Goal: Book appointment/travel/reservation

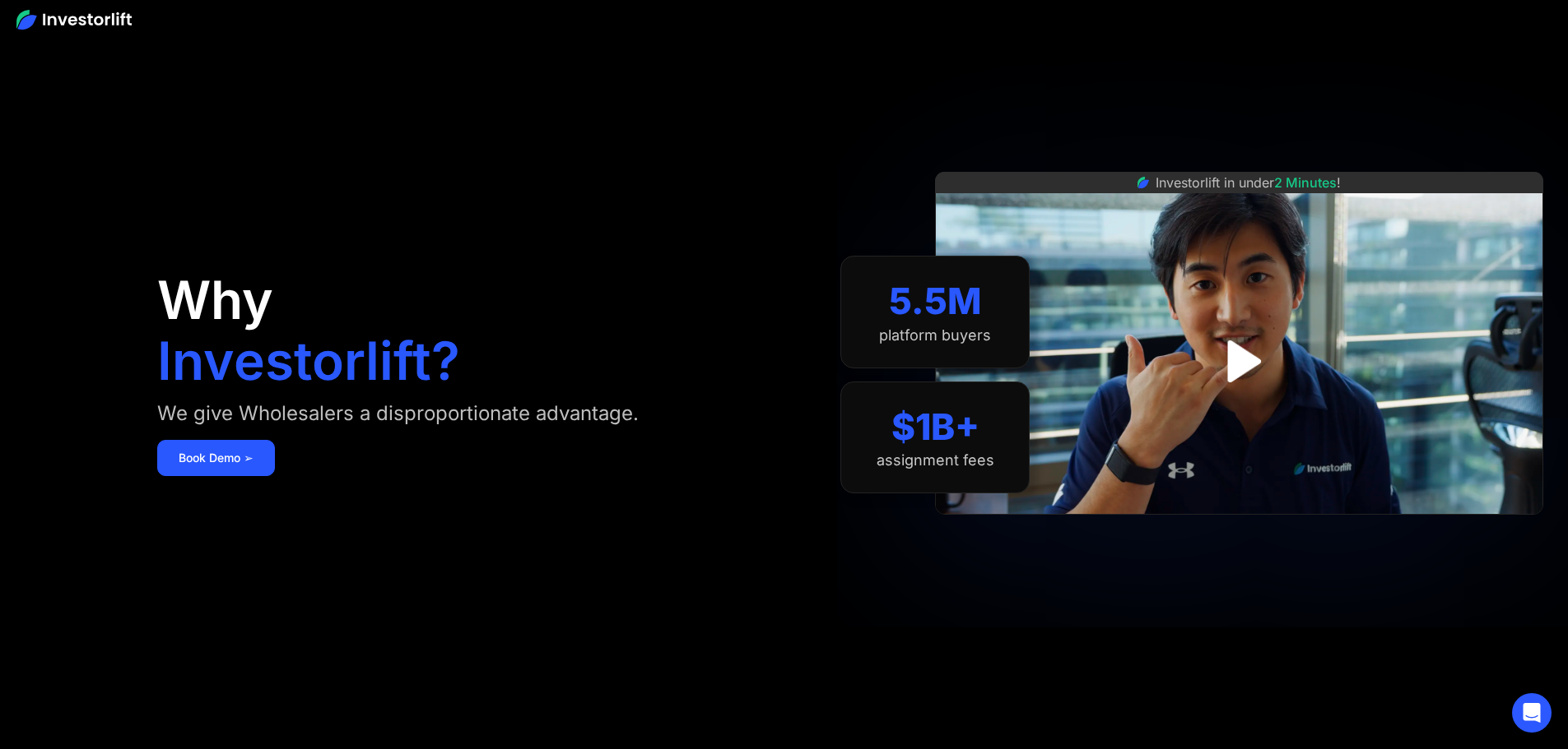
click at [100, 25] on img at bounding box center [74, 20] width 115 height 20
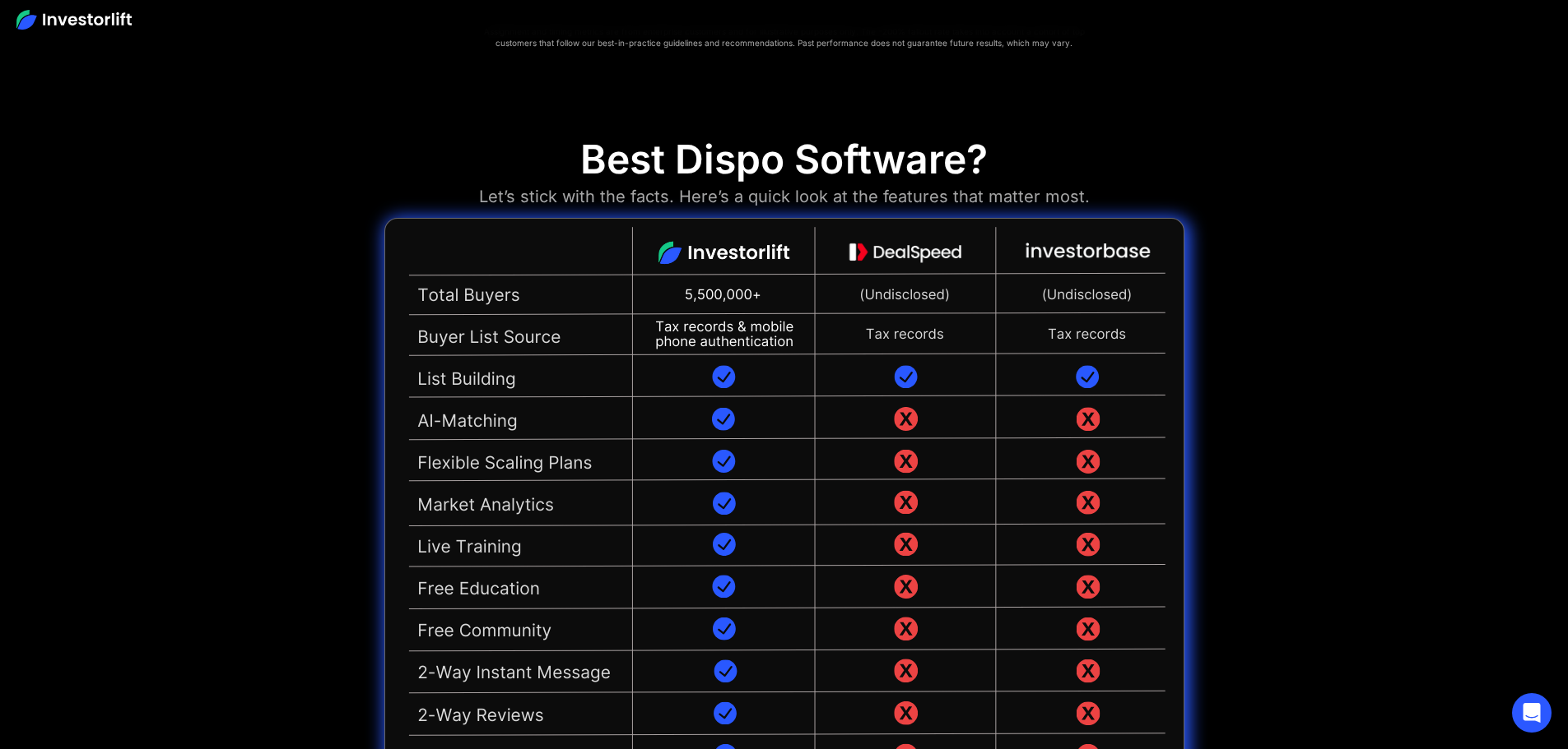
drag, startPoint x: 1322, startPoint y: 259, endPoint x: 1314, endPoint y: 272, distance: 15.3
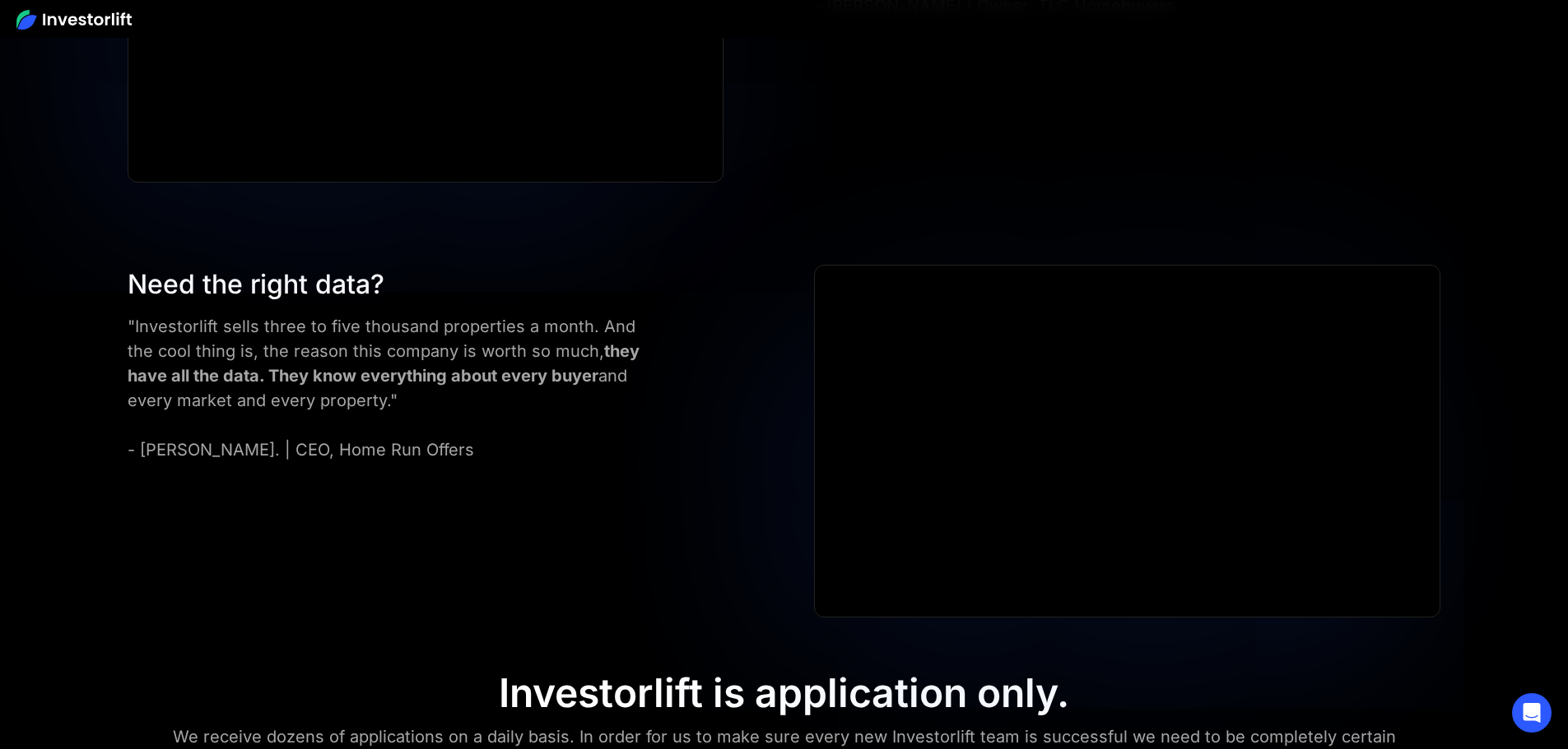
scroll to position [7837, 0]
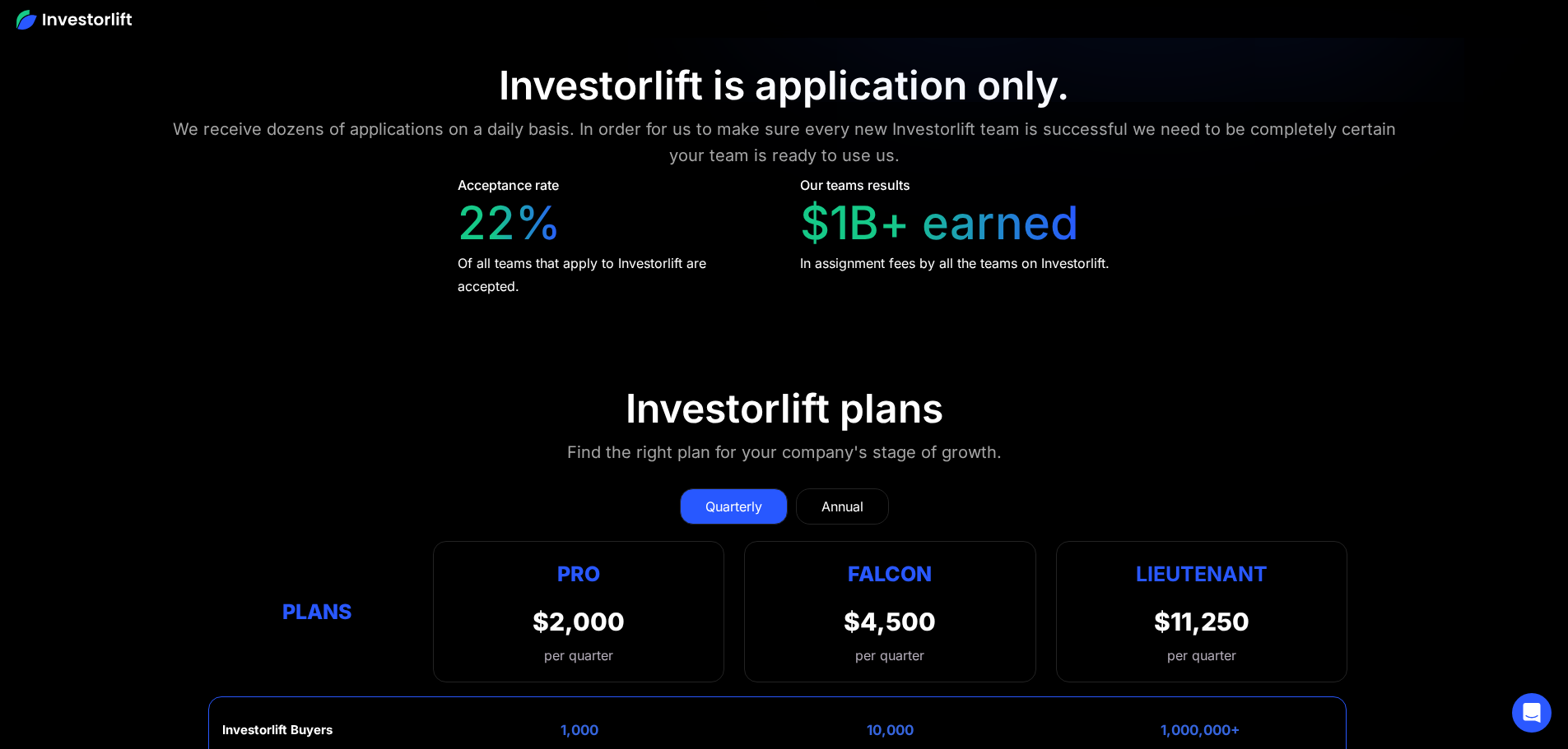
drag, startPoint x: 1359, startPoint y: 525, endPoint x: 1357, endPoint y: 395, distance: 130.0
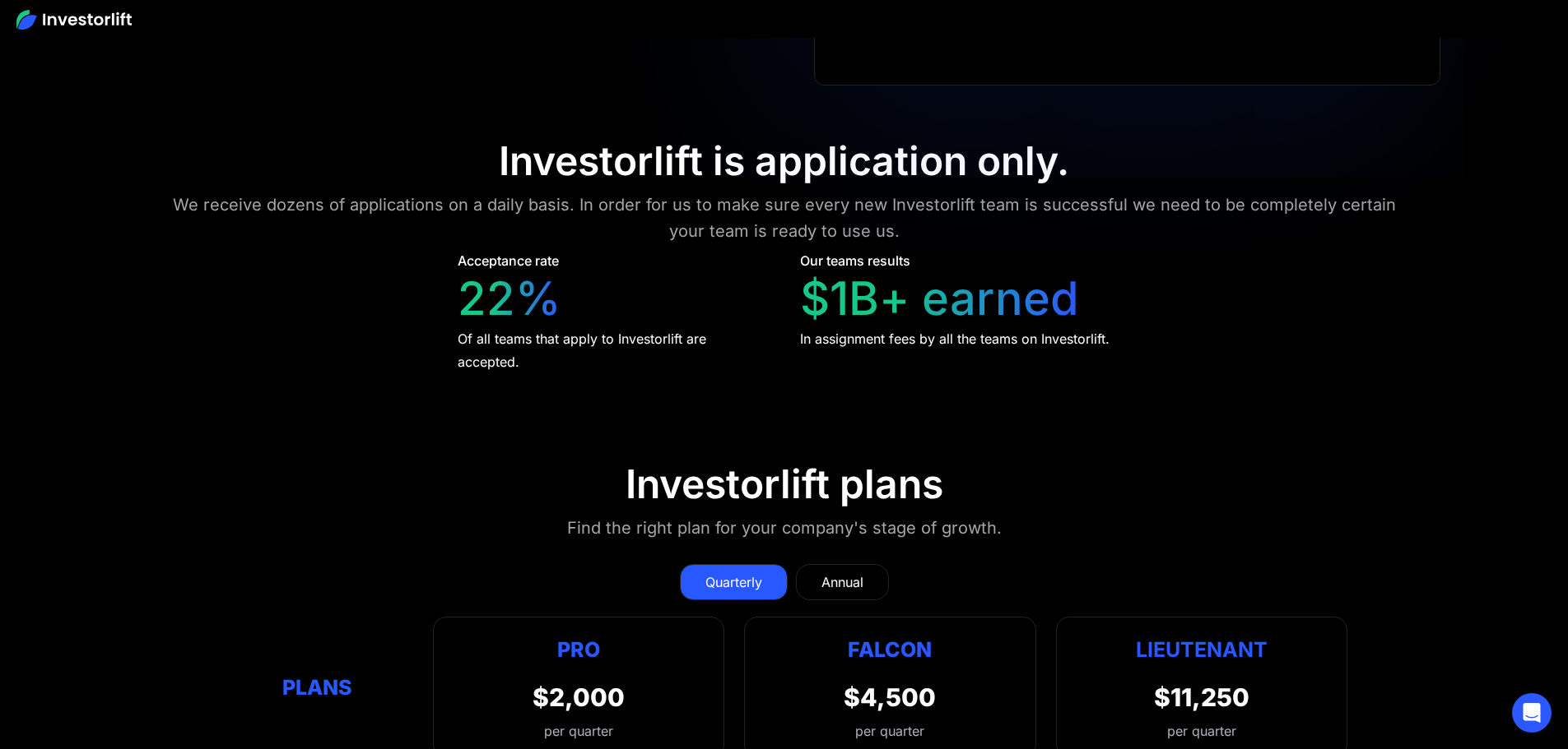
scroll to position [7755, 0]
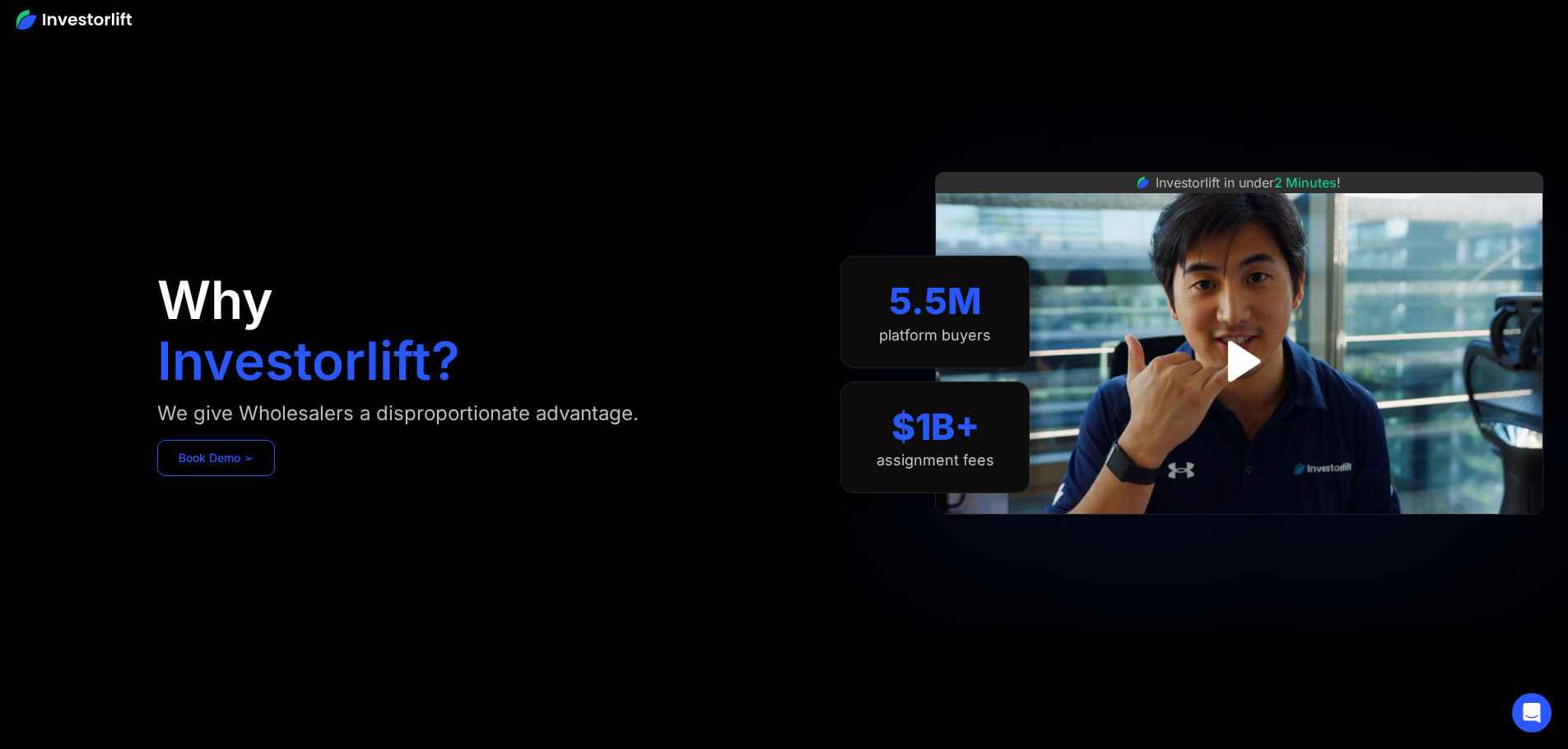
click at [275, 477] on link "Book Demo ➢" at bounding box center [216, 458] width 118 height 36
